Goal: Book appointment/travel/reservation

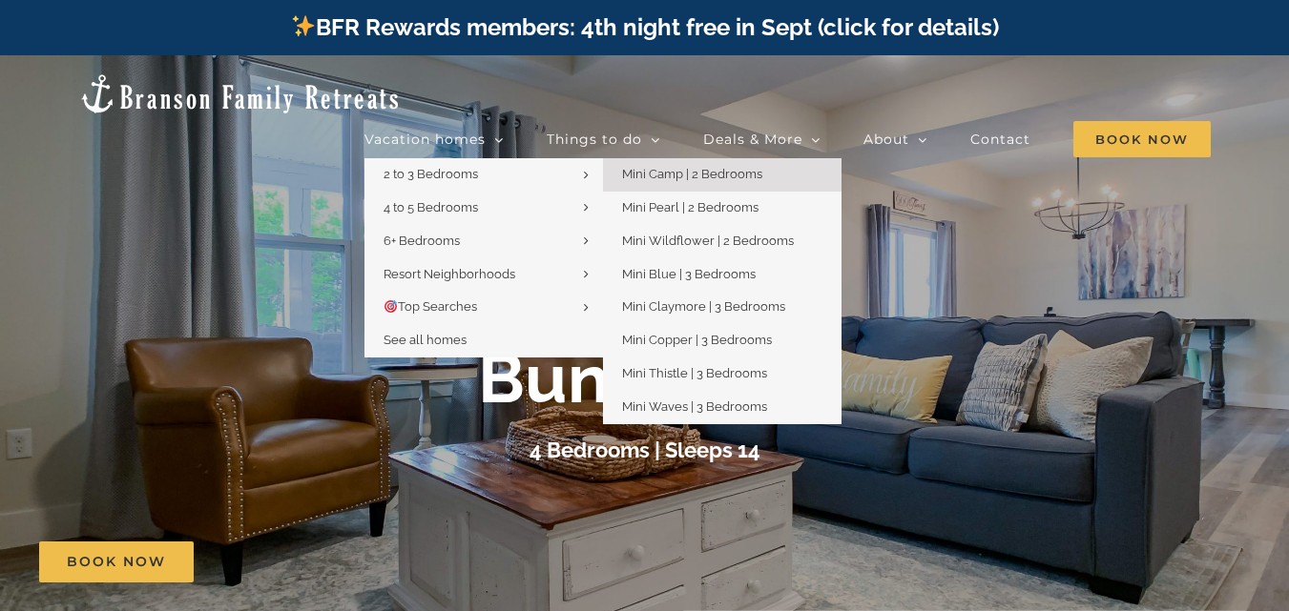
click at [672, 167] on span "Mini Camp | 2 Bedrooms" at bounding box center [692, 174] width 140 height 14
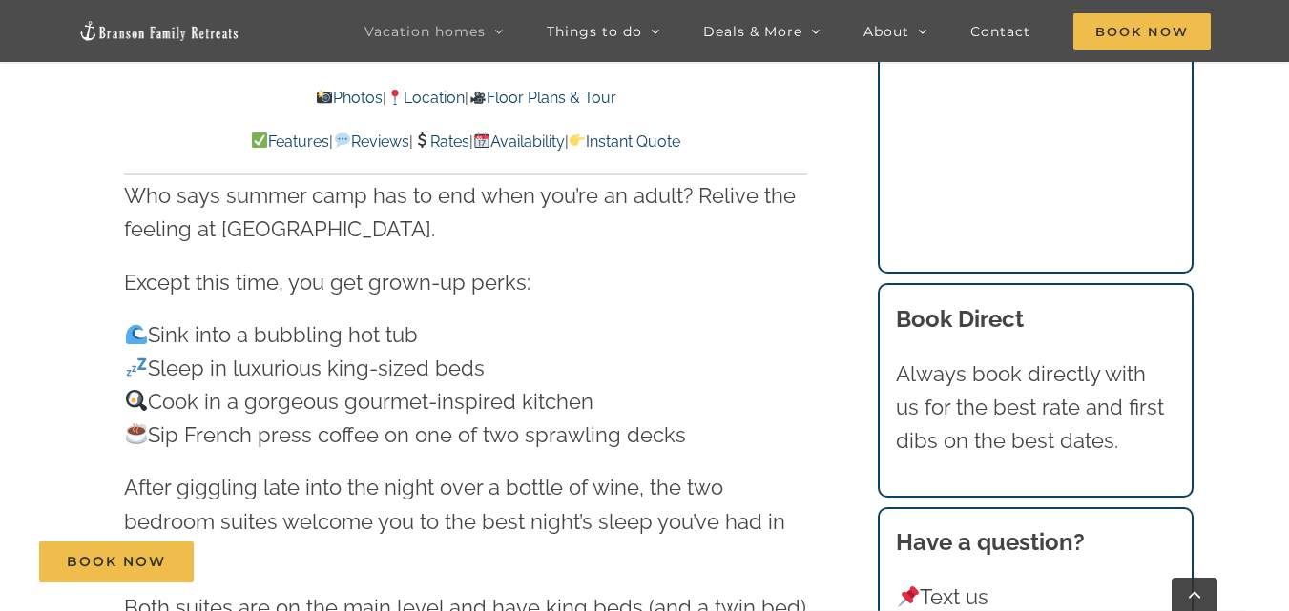
scroll to position [2132, 0]
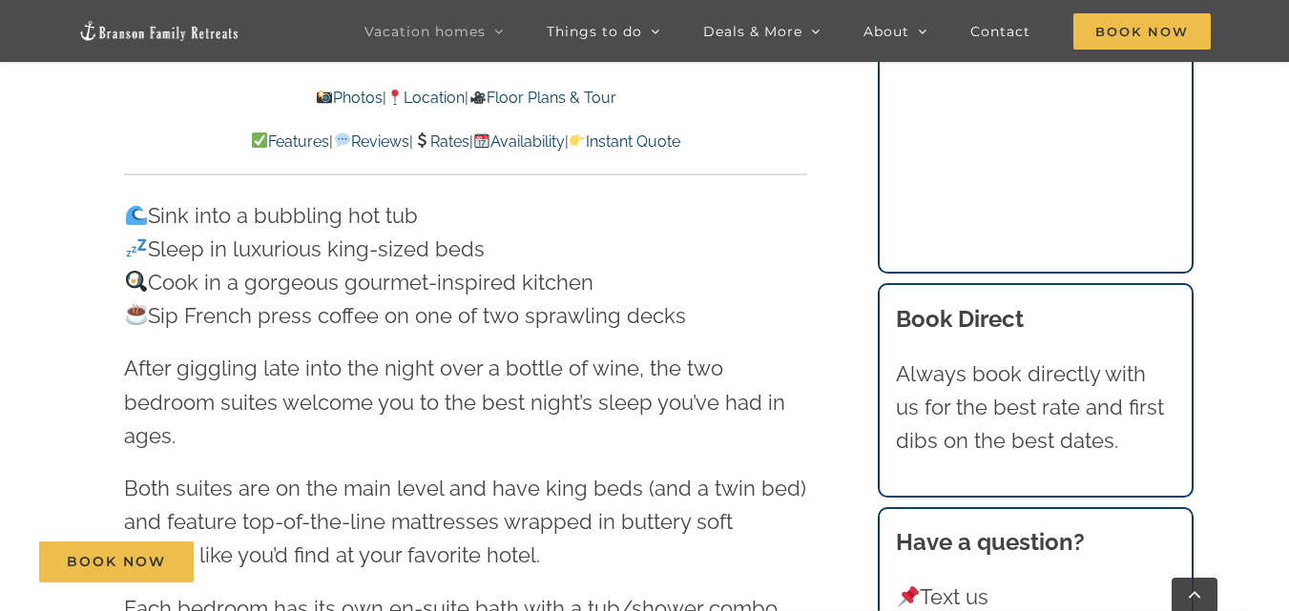
click at [453, 150] on link "Rates" at bounding box center [441, 142] width 56 height 18
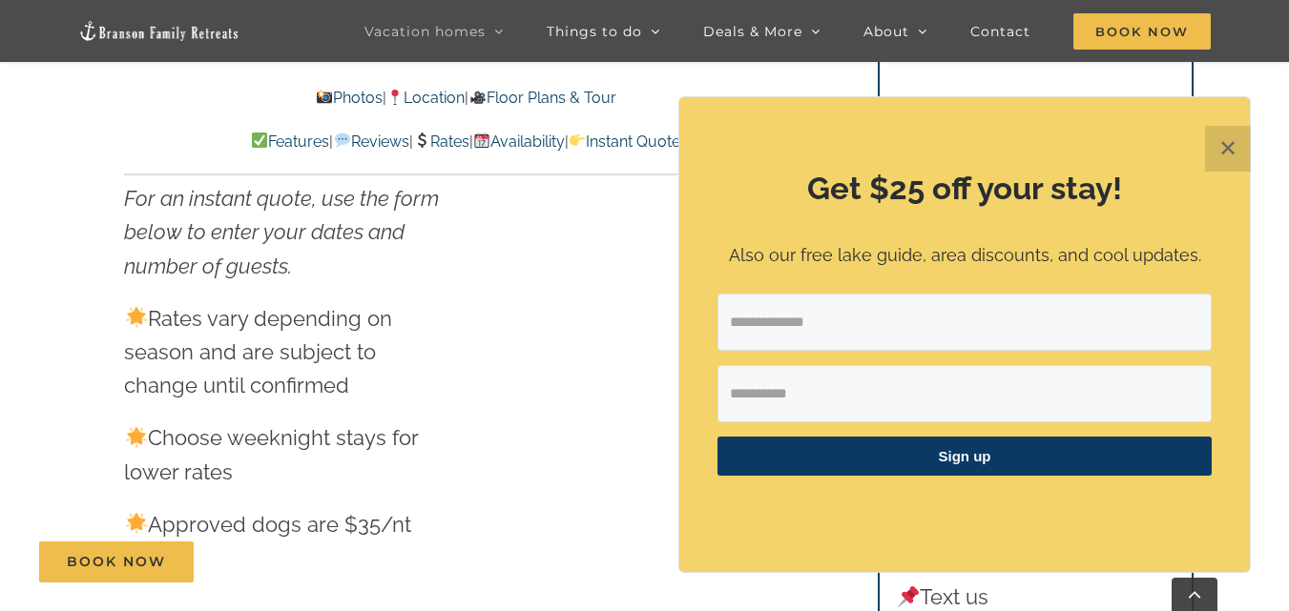
click at [1228, 171] on button "✕" at bounding box center [1228, 149] width 46 height 46
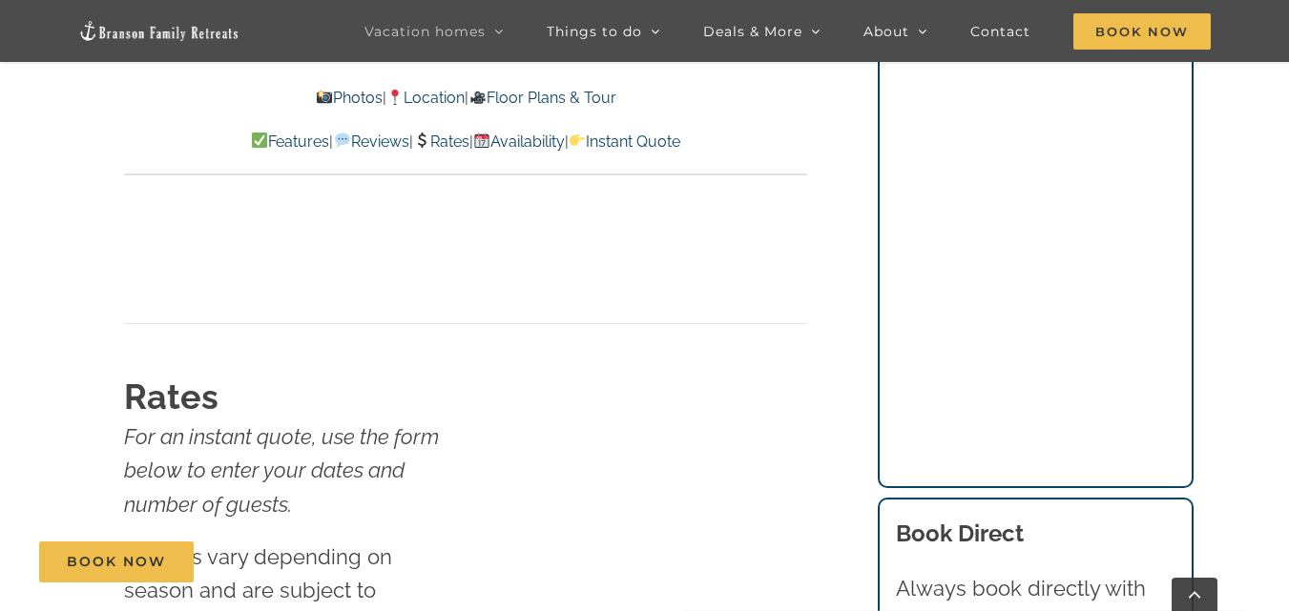
scroll to position [11379, 0]
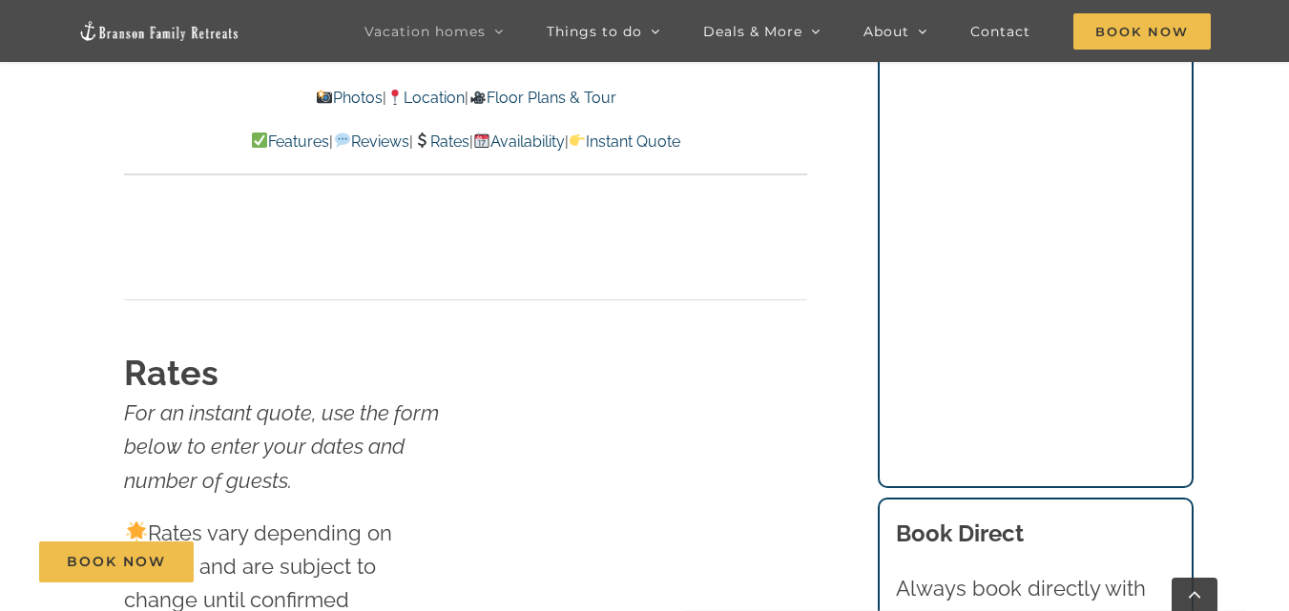
click at [549, 134] on link "Availability" at bounding box center [519, 142] width 92 height 18
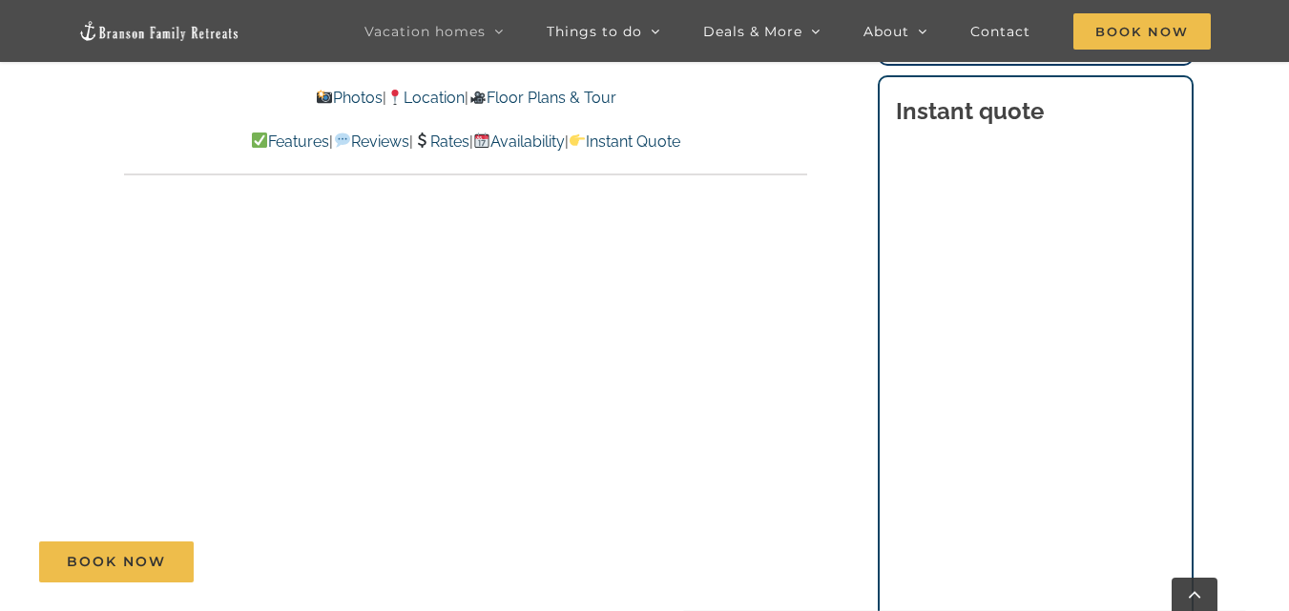
scroll to position [10924, 0]
